Goal: Check status: Check status

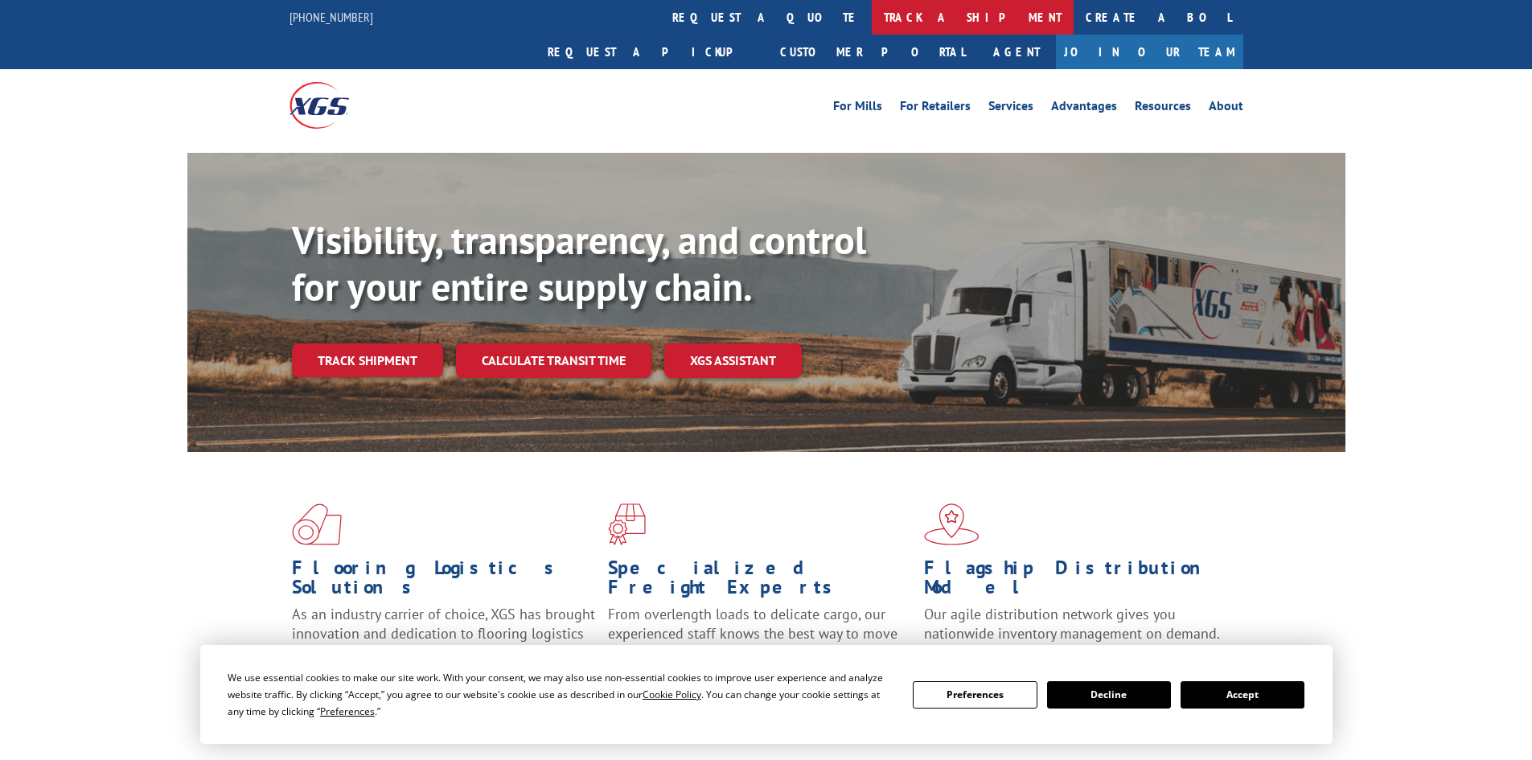
click at [871, 14] on link "track a shipment" at bounding box center [972, 17] width 202 height 35
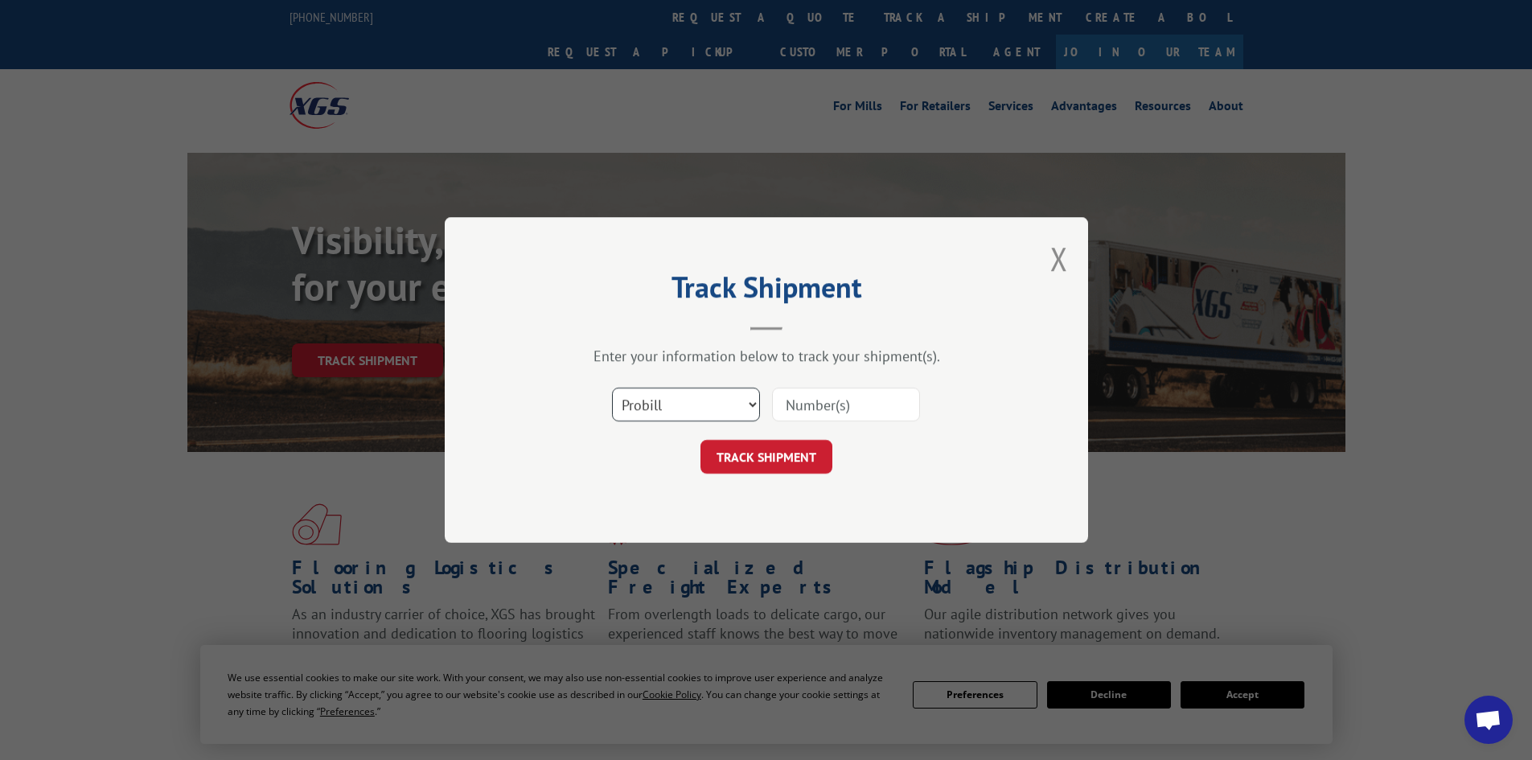
click at [668, 405] on select "Select category... Probill BOL PO" at bounding box center [686, 404] width 148 height 34
select select "bol"
click at [612, 387] on select "Select category... Probill BOL PO" at bounding box center [686, 404] width 148 height 34
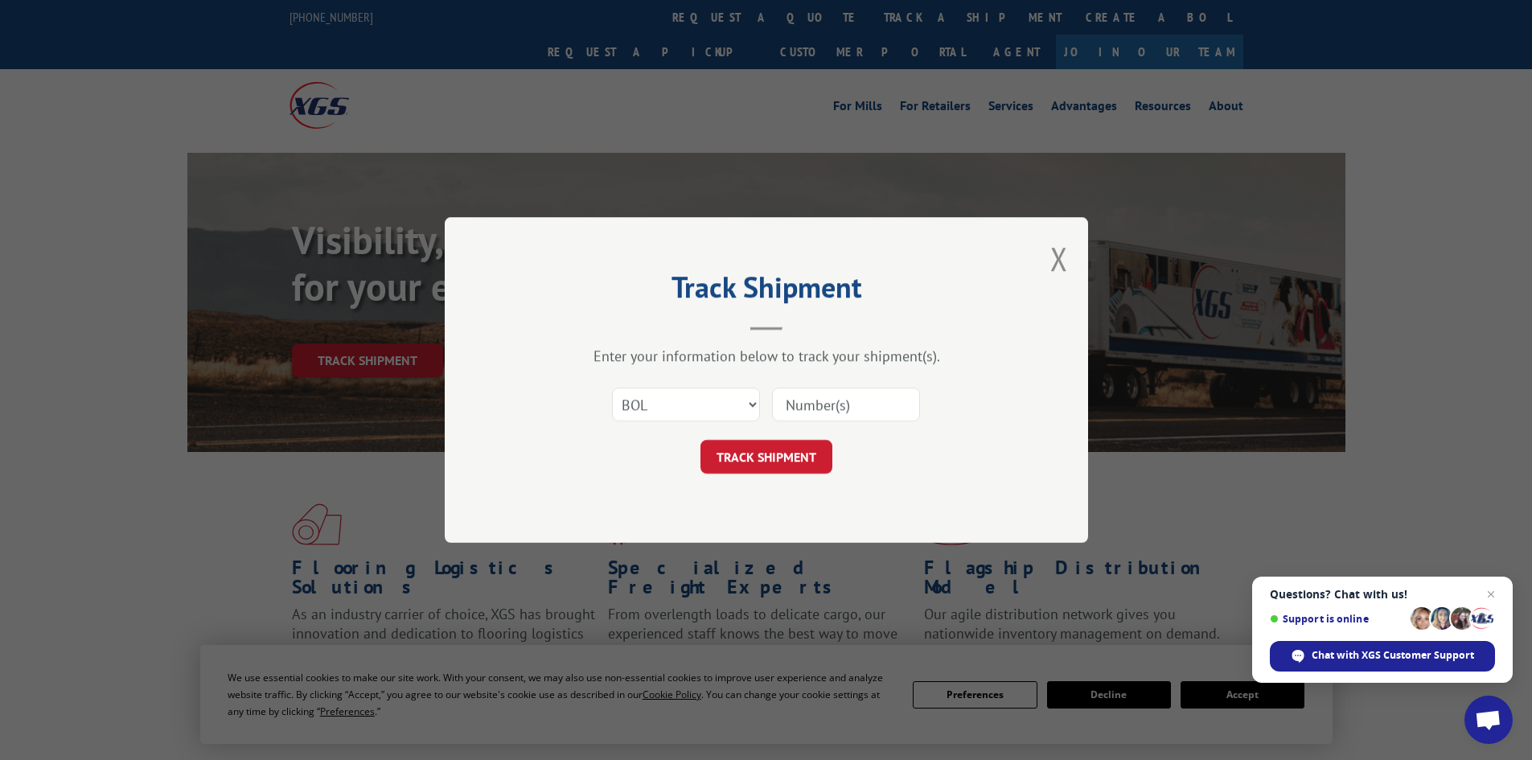
paste input "7068394"
type input "7068394"
click at [1495, 589] on span "Close chat" at bounding box center [1491, 594] width 20 height 20
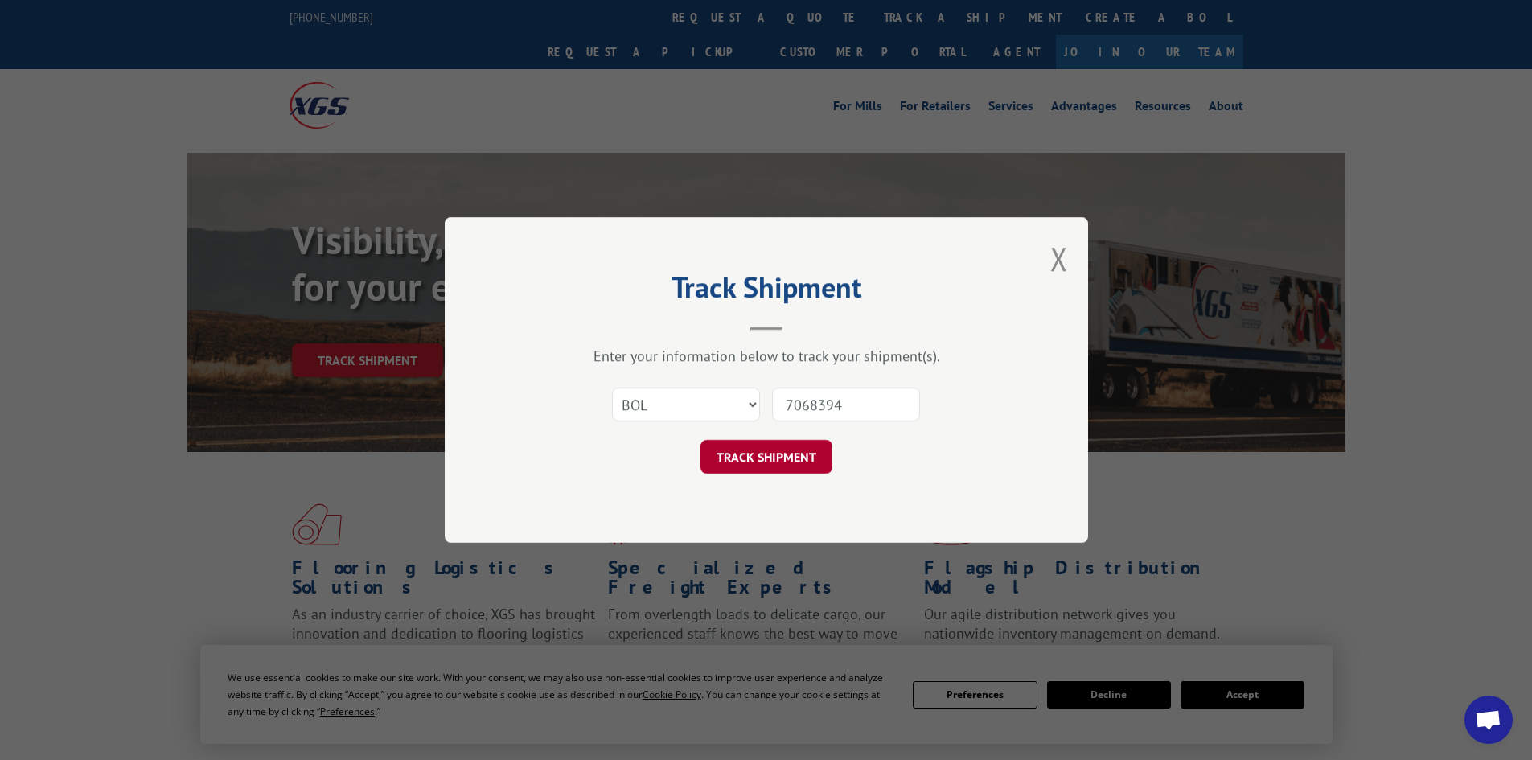
click at [780, 461] on button "TRACK SHIPMENT" at bounding box center [766, 457] width 132 height 34
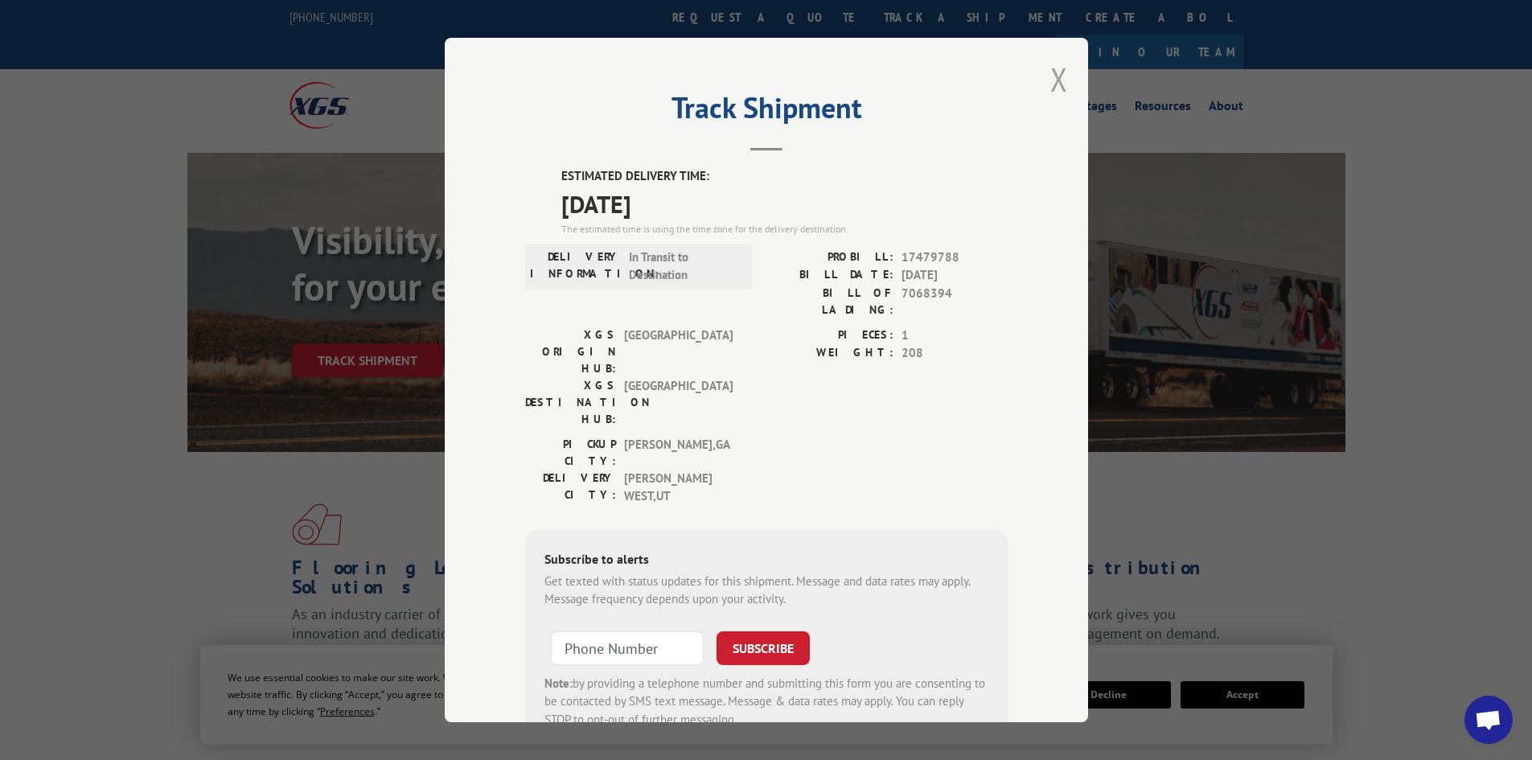
click at [1055, 81] on button "Close modal" at bounding box center [1059, 79] width 18 height 43
